Goal: Find specific page/section: Find specific page/section

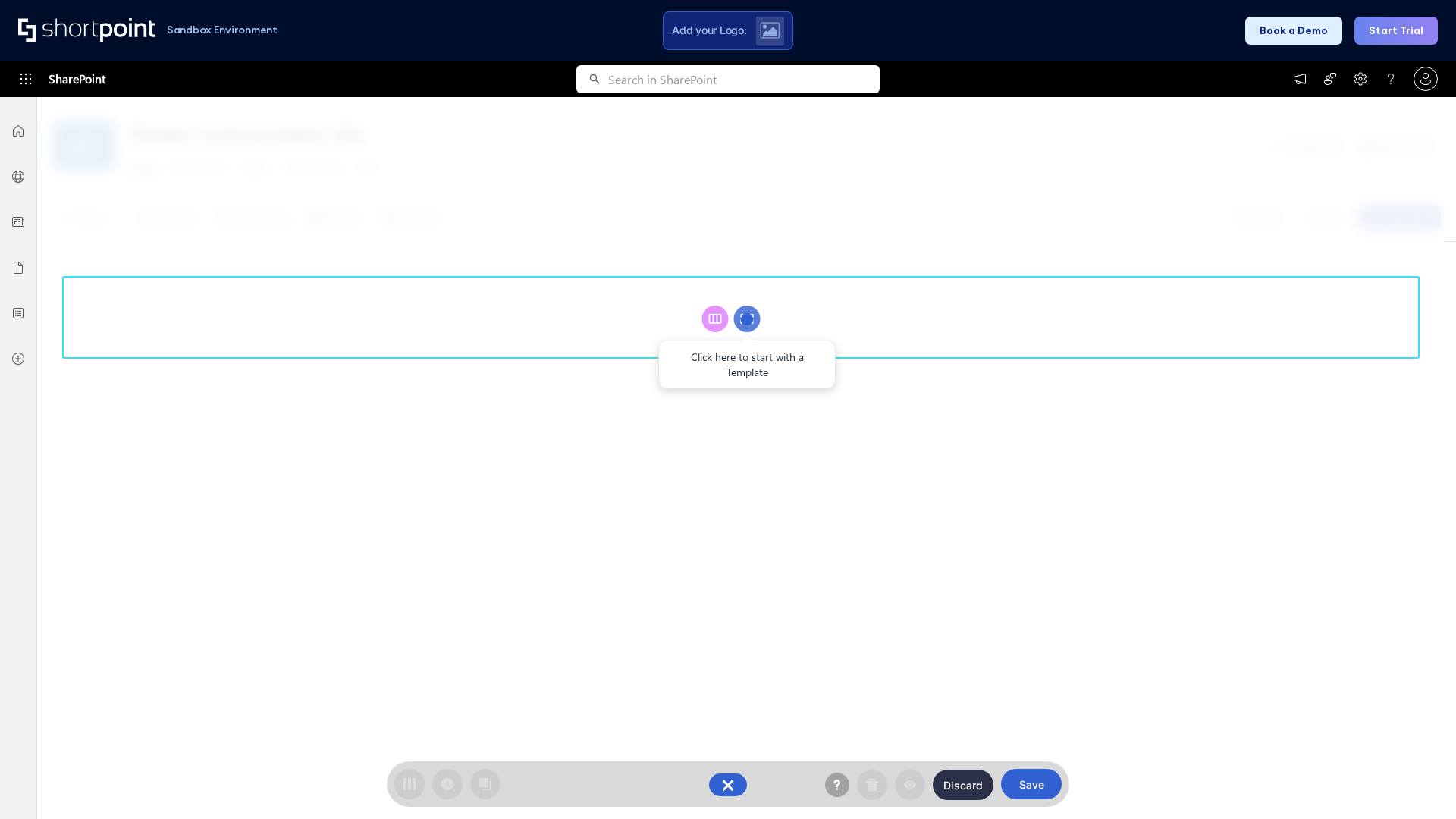
click at [747, 319] on circle at bounding box center [747, 319] width 26 height 26
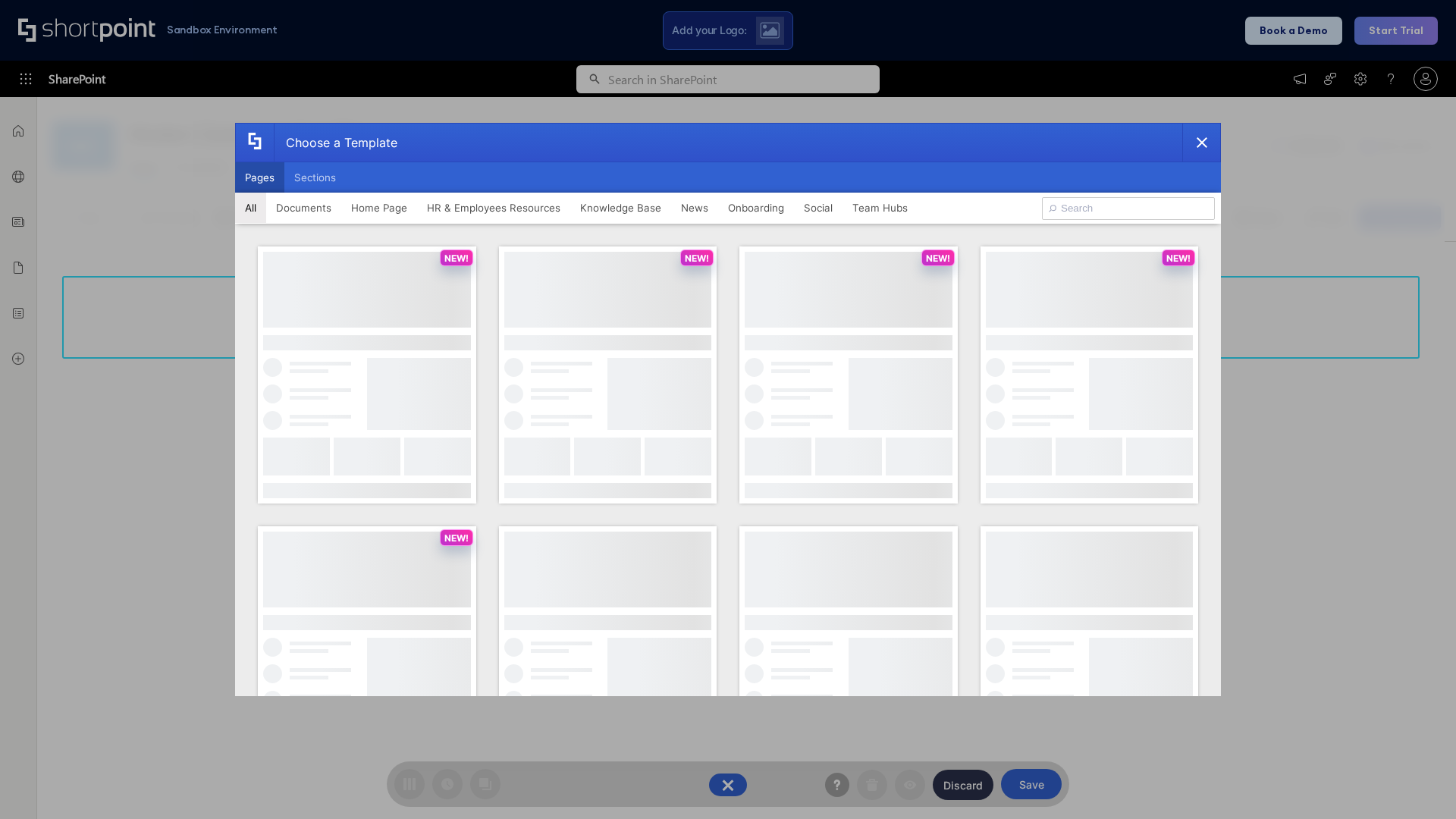
click at [259, 178] on button "Pages" at bounding box center [259, 177] width 49 height 30
type input "Team Hub 2"
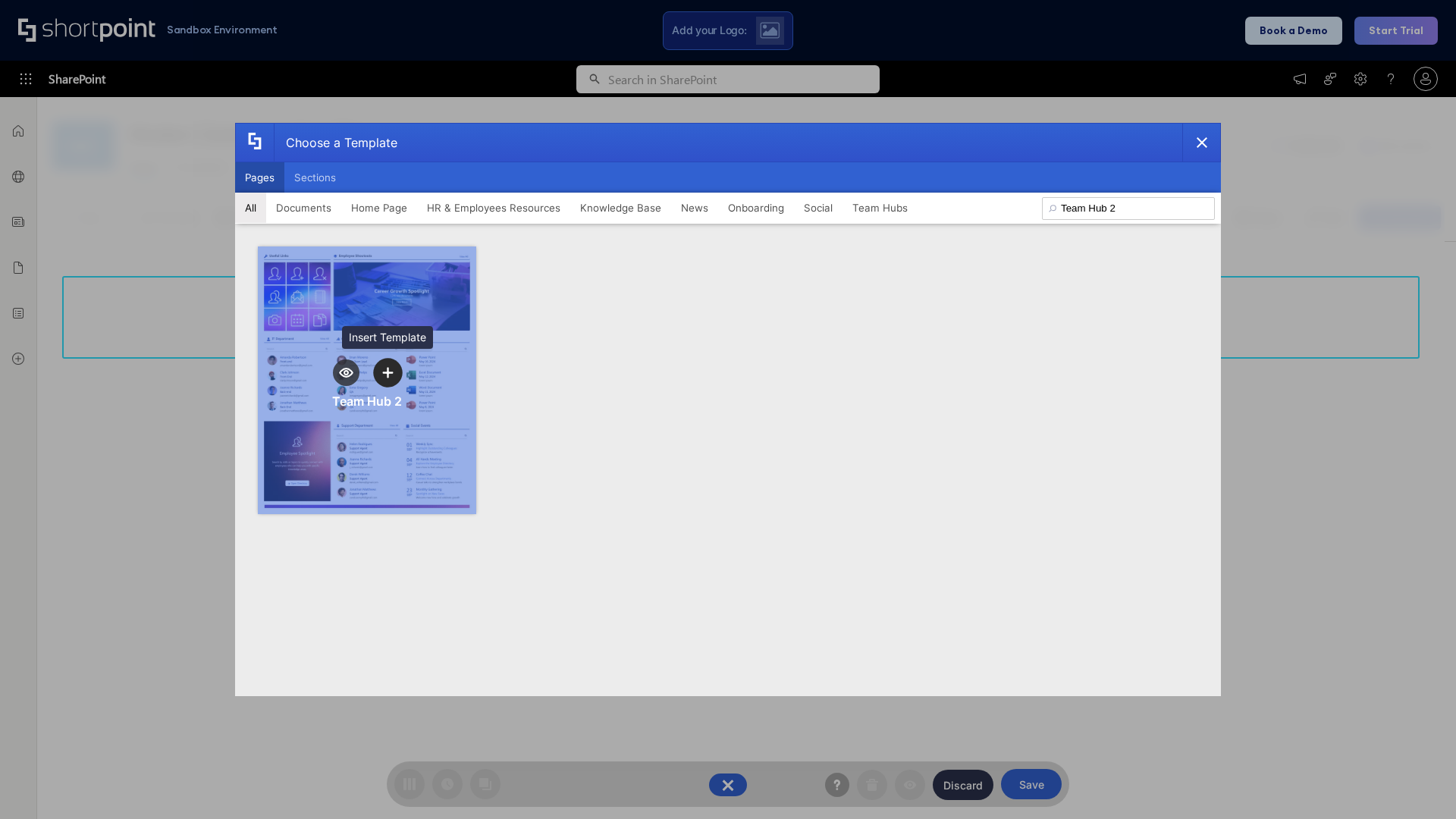
click at [387, 372] on icon "template selector" at bounding box center [387, 371] width 11 height 11
